Goal: Find specific page/section: Find specific page/section

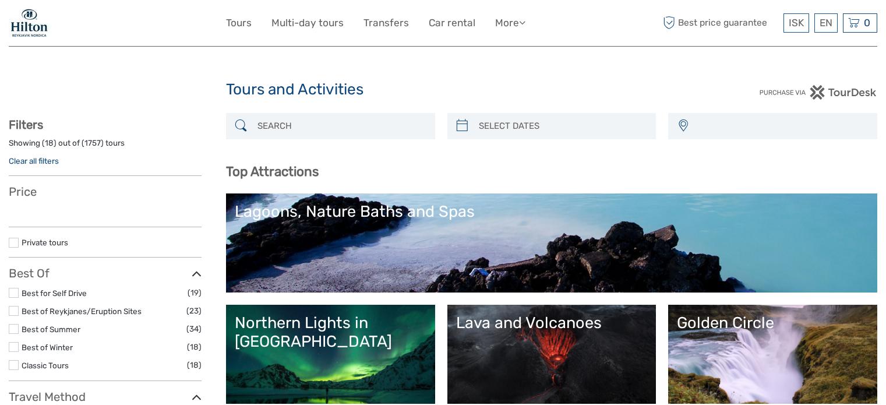
select select
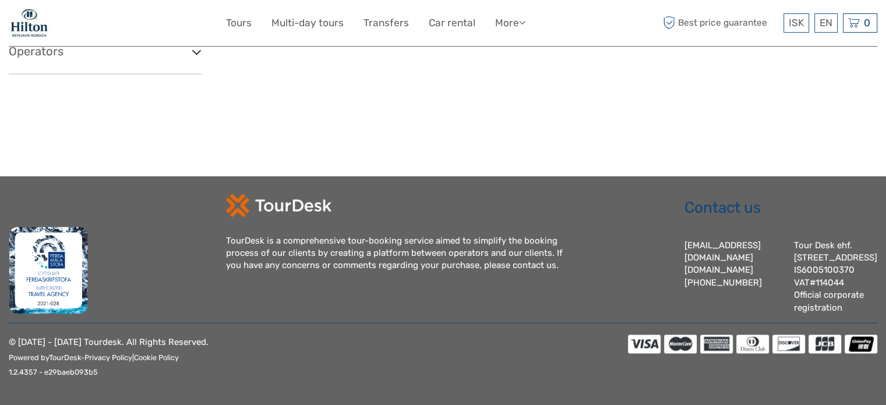
scroll to position [2032, 0]
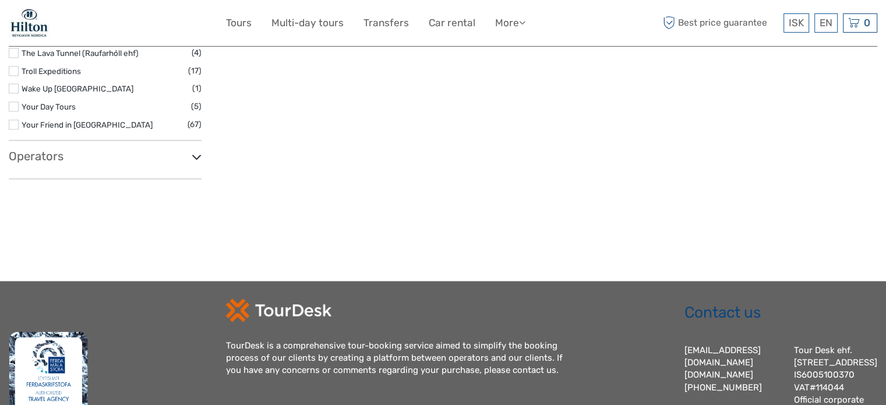
click at [37, 162] on h3 "Operators" at bounding box center [105, 156] width 193 height 14
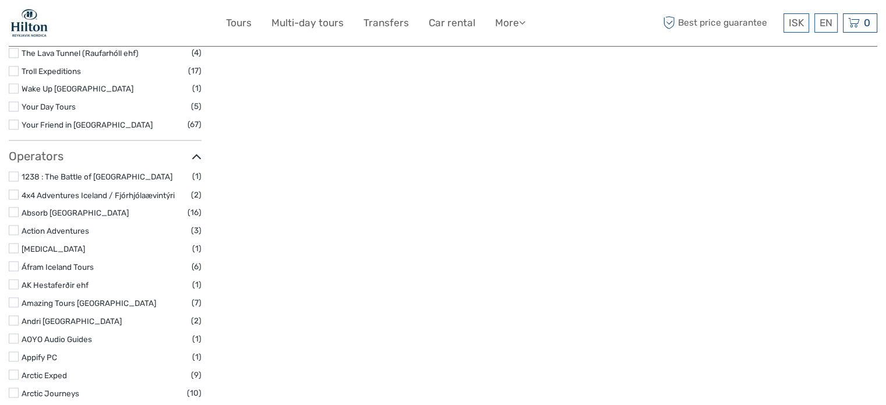
scroll to position [5154, 0]
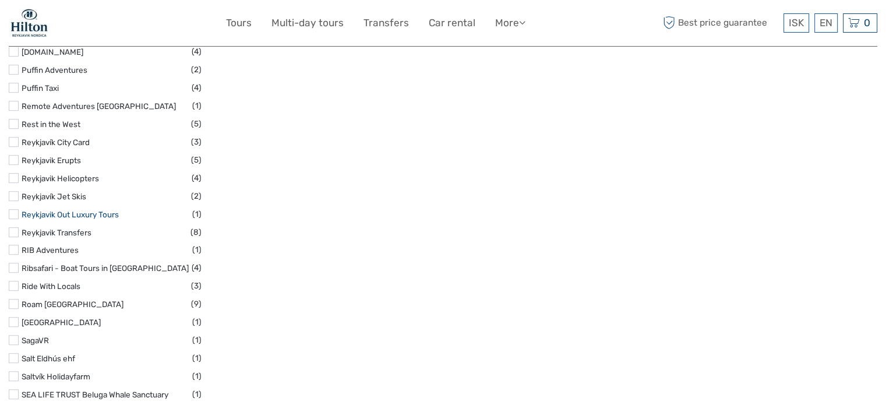
click at [90, 210] on link "Reykjavik Out Luxury Tours" at bounding box center [70, 214] width 97 height 9
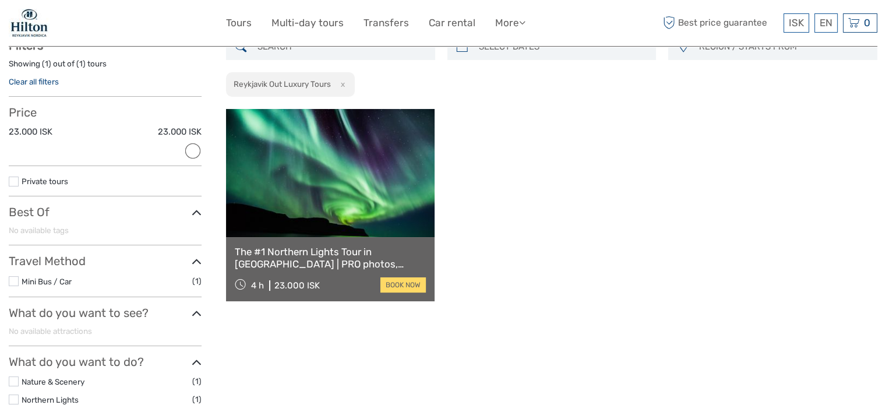
scroll to position [66, 0]
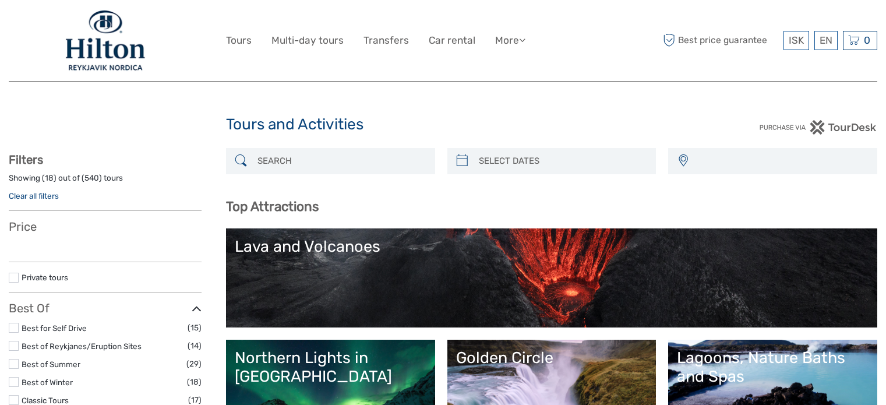
select select
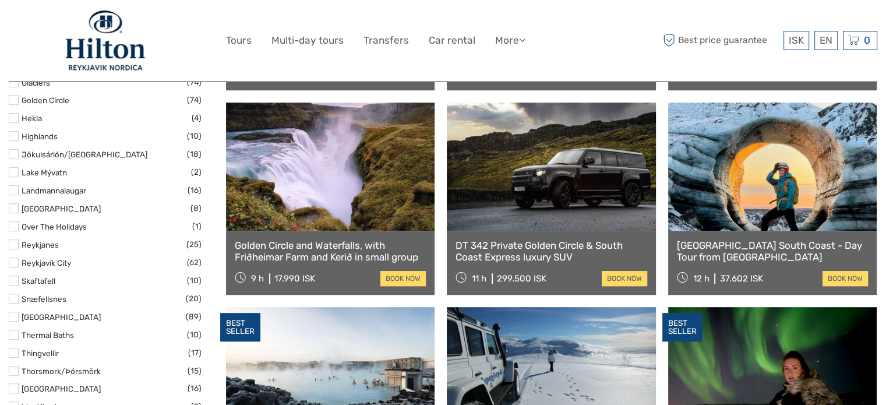
select select
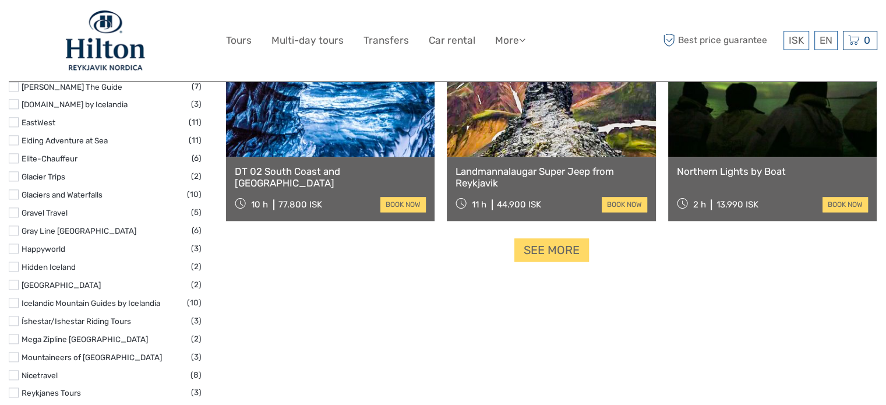
scroll to position [1824, 0]
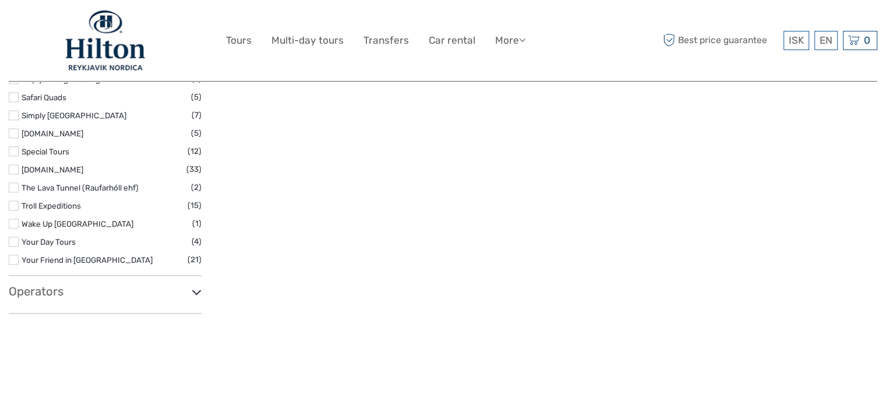
click at [40, 286] on h3 "Operators" at bounding box center [105, 291] width 193 height 14
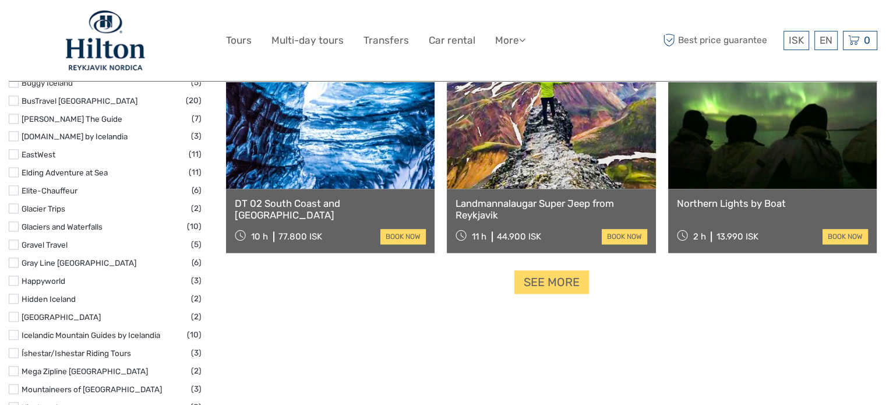
scroll to position [0, 0]
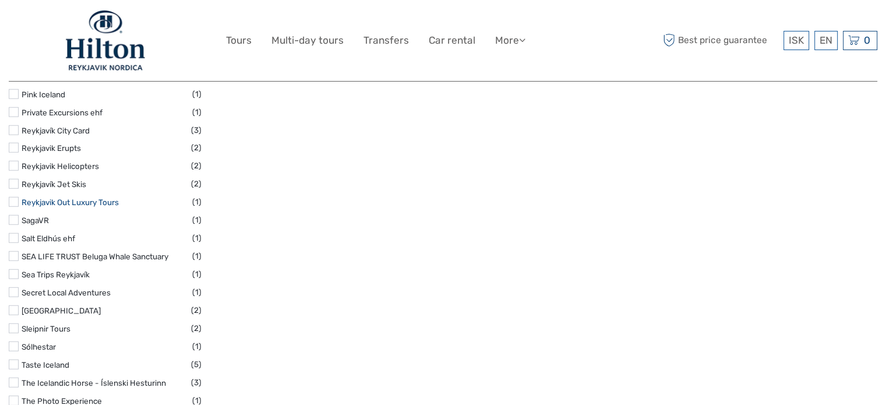
click at [79, 204] on link "Reykjavik Out Luxury Tours" at bounding box center [70, 201] width 97 height 9
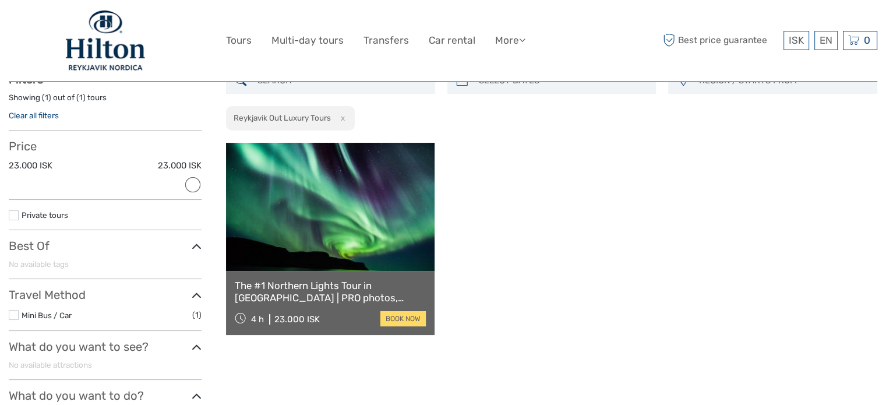
scroll to position [66, 0]
